Goal: Task Accomplishment & Management: Use online tool/utility

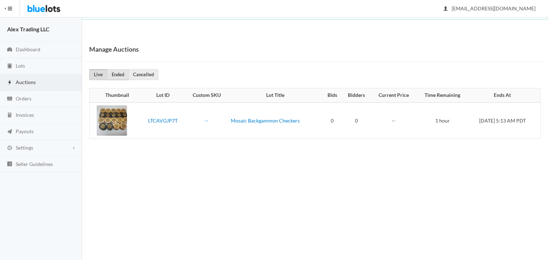
click at [120, 74] on link "Ended" at bounding box center [118, 74] width 22 height 11
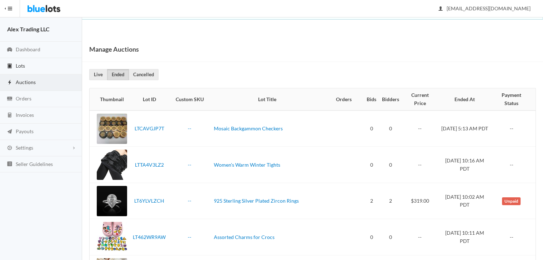
click at [30, 60] on link "Lots" at bounding box center [41, 66] width 82 height 16
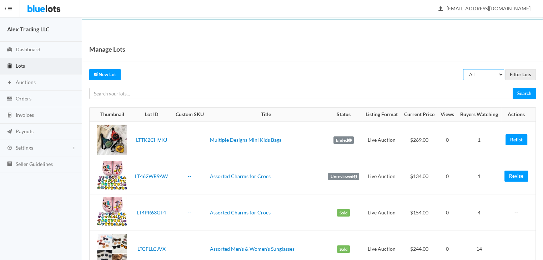
click at [487, 77] on select "All Draft Unreviewed Rejected Scheduled Listed Sold Ended" at bounding box center [483, 74] width 41 height 11
select select "ended"
click at [463, 69] on select "All Draft Unreviewed Rejected Scheduled Listed Sold Ended" at bounding box center [483, 74] width 41 height 11
click at [516, 72] on input "Filter Lots" at bounding box center [520, 74] width 31 height 11
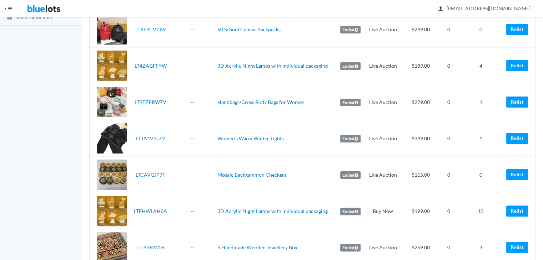
scroll to position [150, 0]
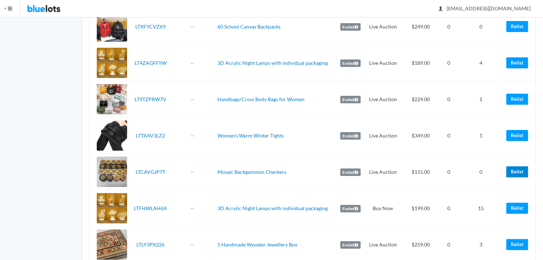
click at [518, 171] on link "Relist" at bounding box center [517, 172] width 22 height 11
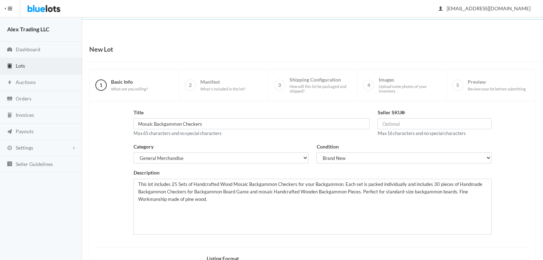
scroll to position [96, 0]
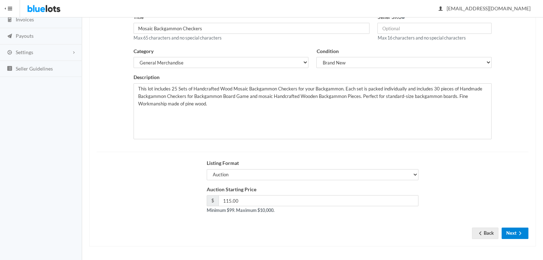
click at [515, 231] on button "Next" at bounding box center [514, 233] width 27 height 11
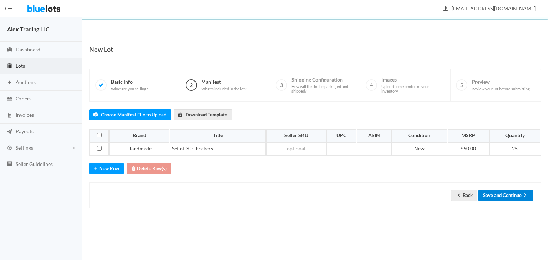
click at [514, 193] on button "Save and Continue" at bounding box center [505, 195] width 55 height 11
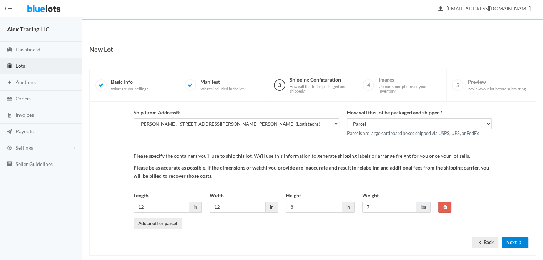
click at [518, 240] on icon "arrow forward" at bounding box center [519, 243] width 7 height 6
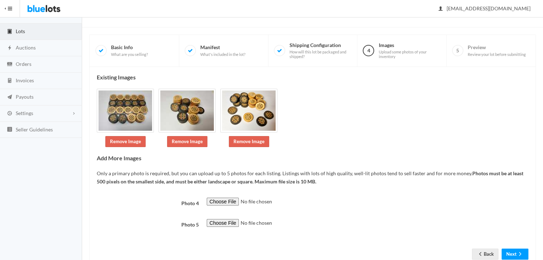
scroll to position [56, 0]
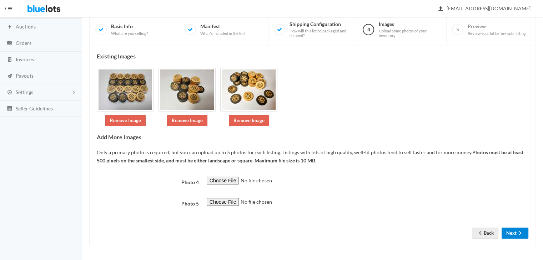
click at [519, 231] on icon "arrow forward" at bounding box center [520, 233] width 2 height 4
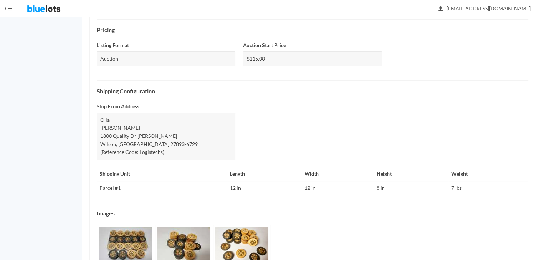
scroll to position [268, 0]
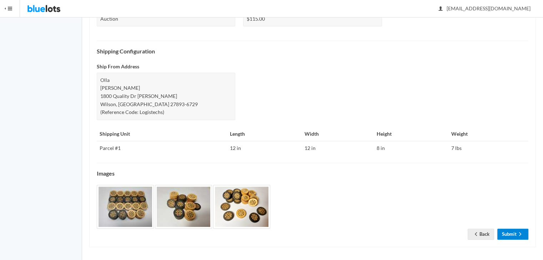
click at [518, 238] on link "Submit" at bounding box center [512, 234] width 31 height 11
